Goal: Task Accomplishment & Management: Manage account settings

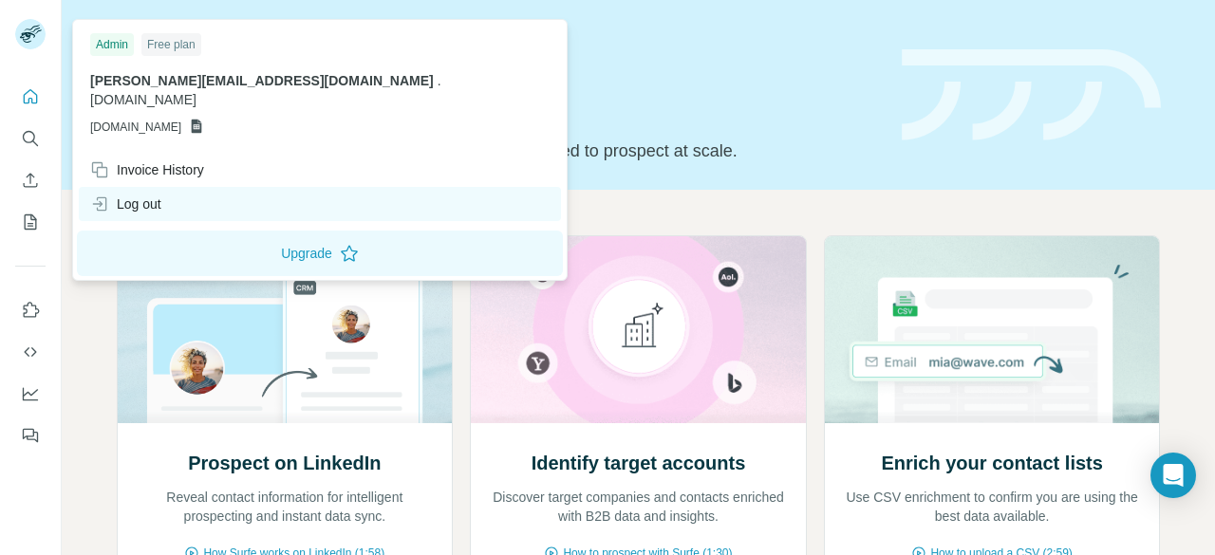
click at [187, 189] on div "Log out" at bounding box center [320, 204] width 482 height 34
